Goal: Information Seeking & Learning: Check status

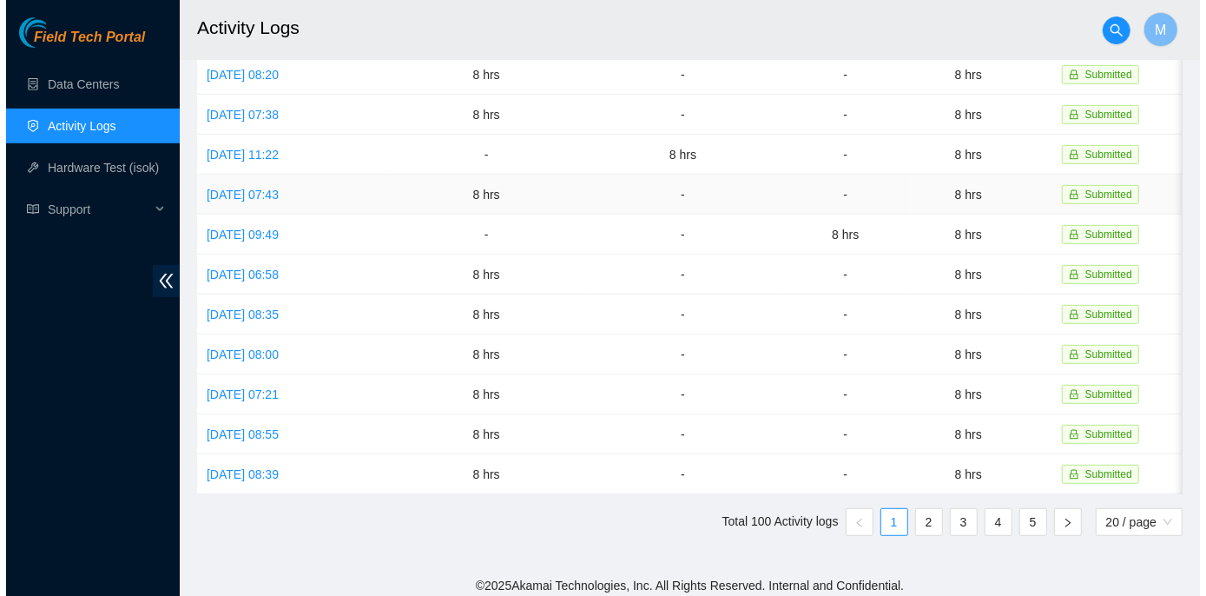
scroll to position [389, 0]
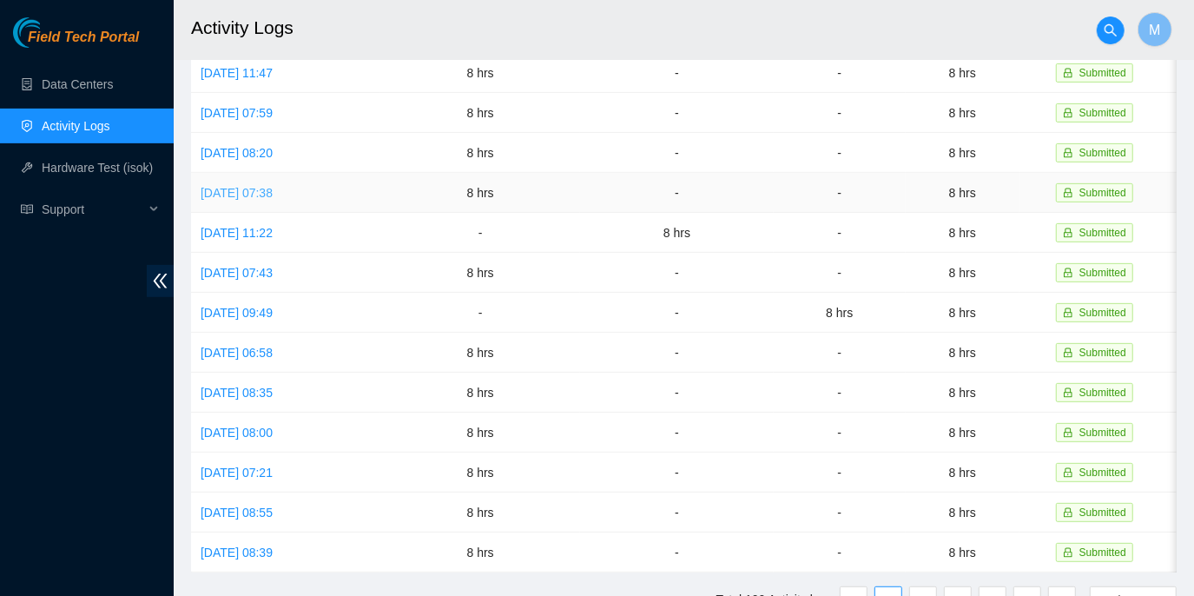
click at [273, 187] on link "[DATE] 07:38" at bounding box center [237, 193] width 72 height 14
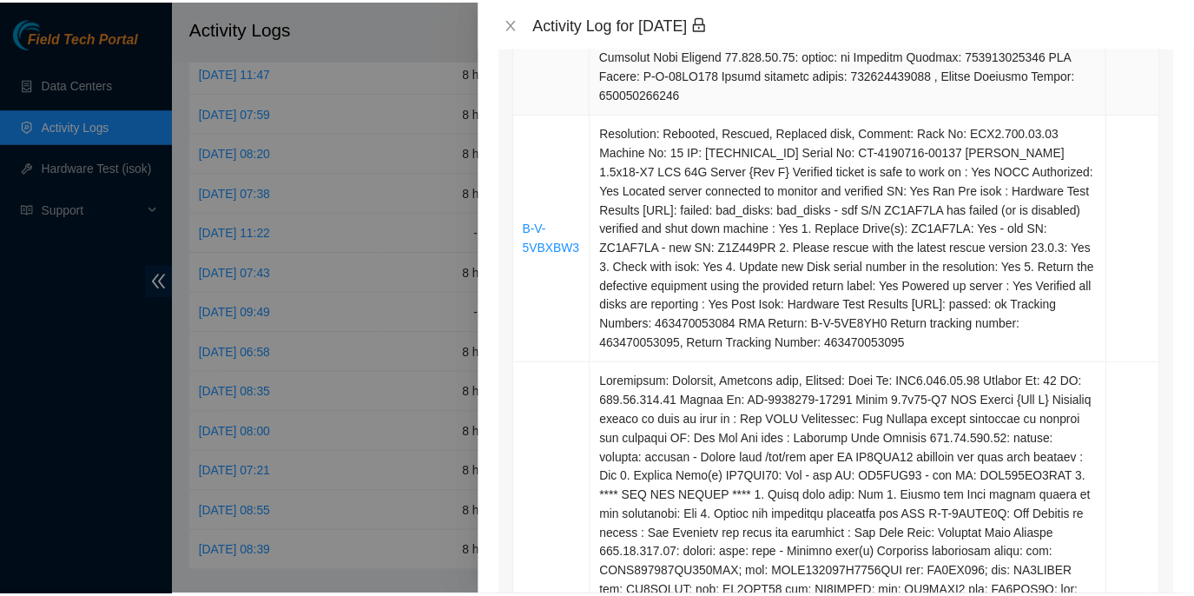
scroll to position [0, 0]
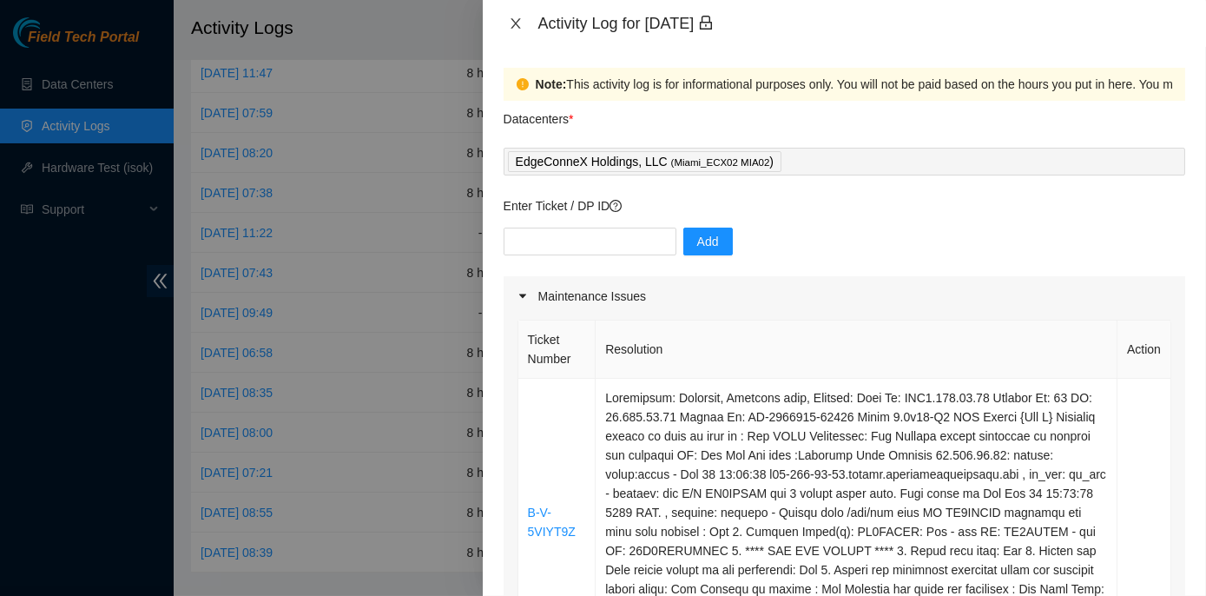
click at [513, 29] on icon "close" at bounding box center [516, 23] width 14 height 14
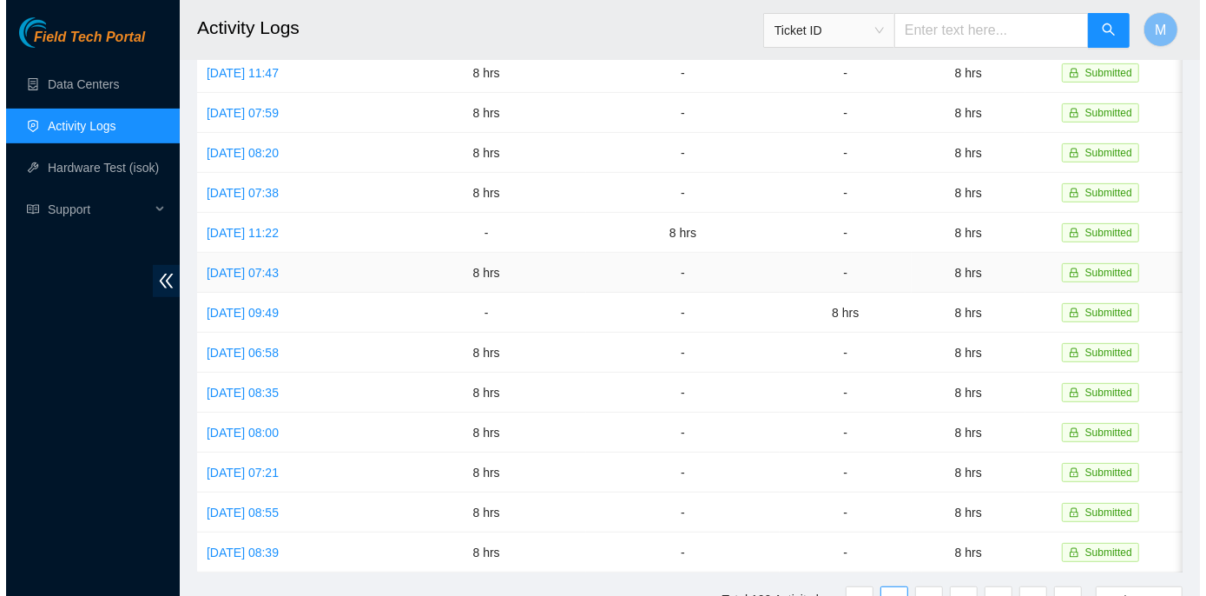
scroll to position [310, 0]
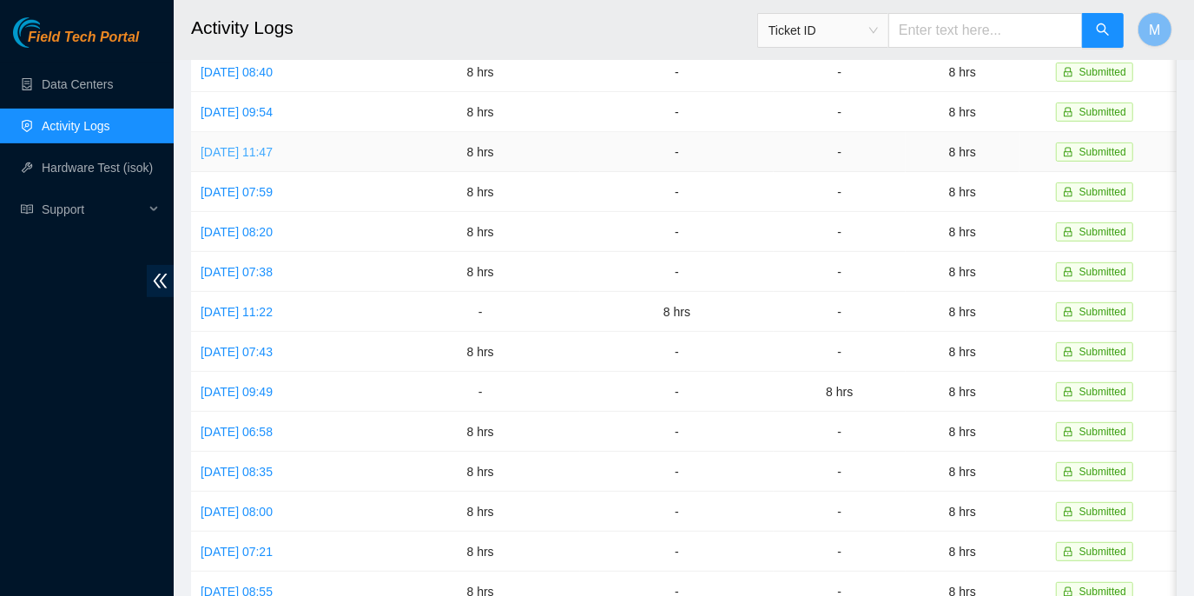
click at [273, 148] on link "[DATE] 11:47" at bounding box center [237, 152] width 72 height 14
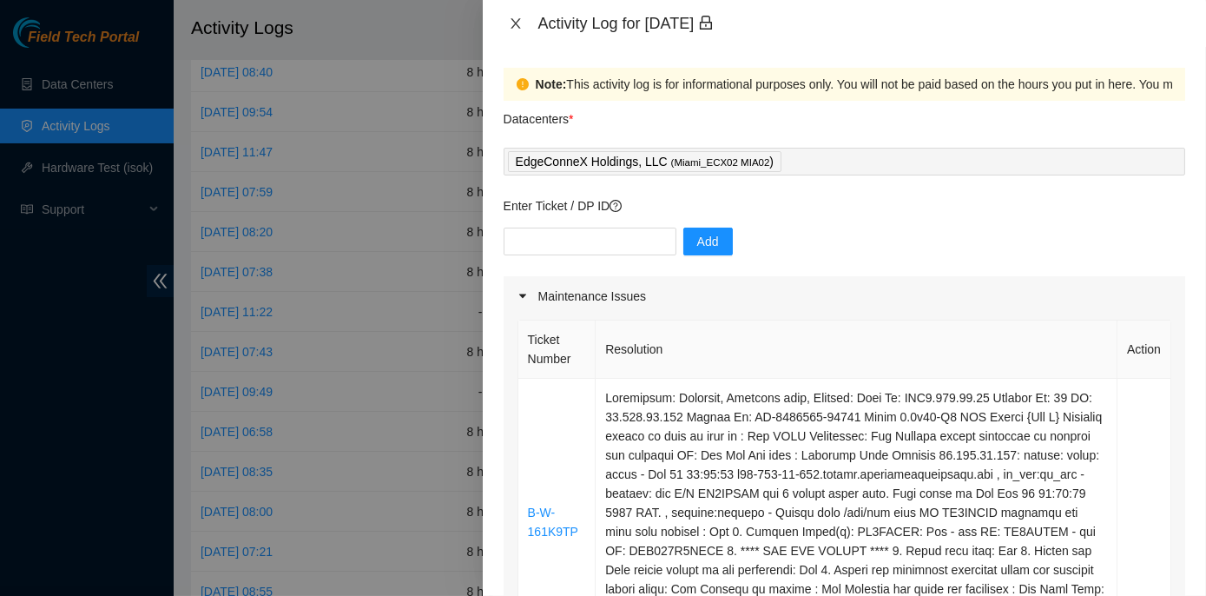
click at [510, 23] on icon "close" at bounding box center [516, 23] width 14 height 14
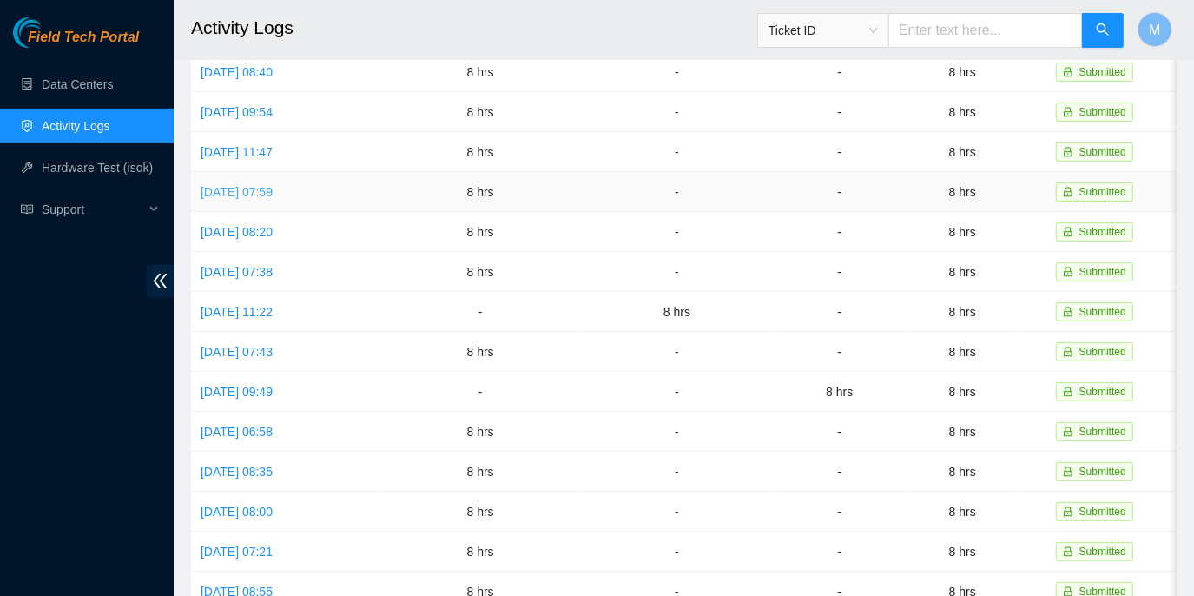
click at [273, 192] on link "[DATE] 07:59" at bounding box center [237, 192] width 72 height 14
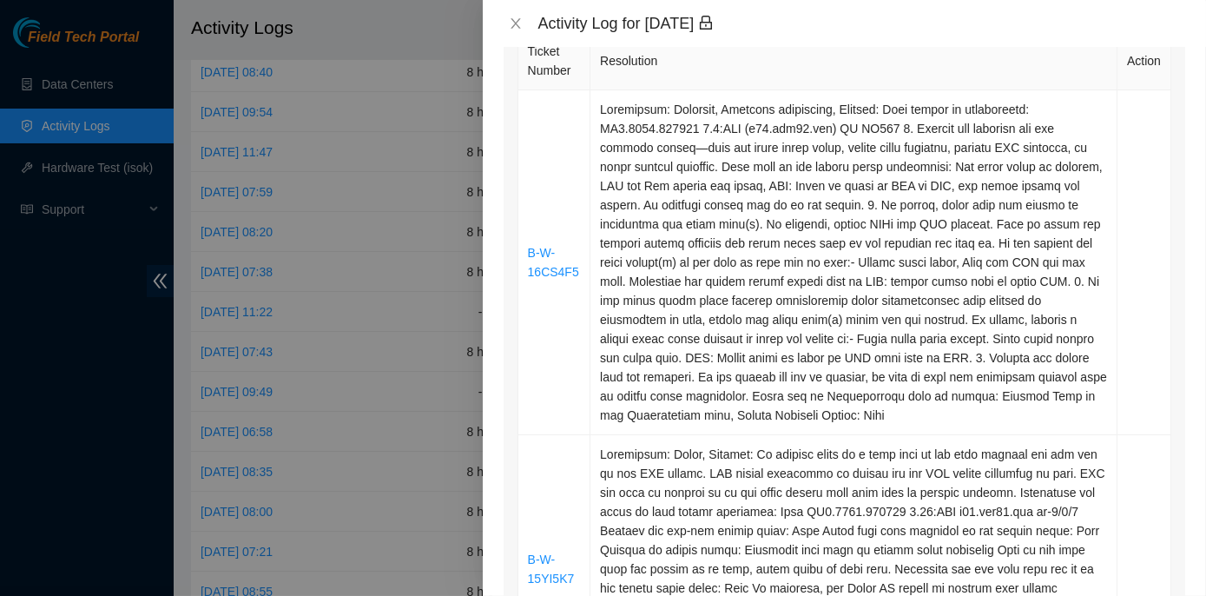
scroll to position [315, 0]
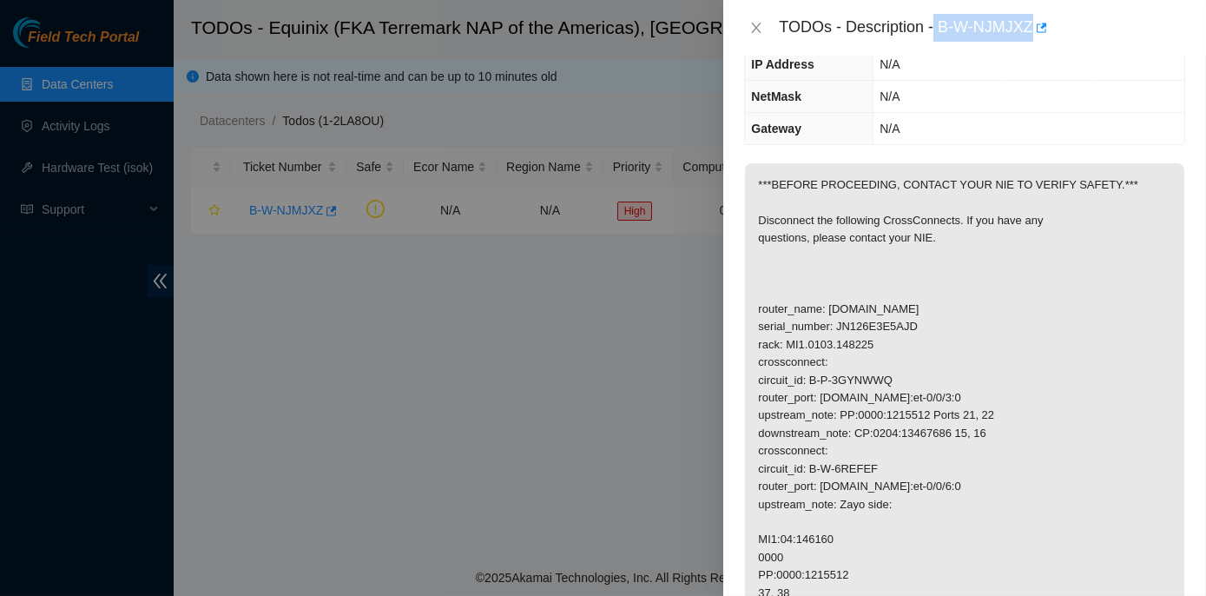
scroll to position [268, 0]
